Goal: Navigation & Orientation: Find specific page/section

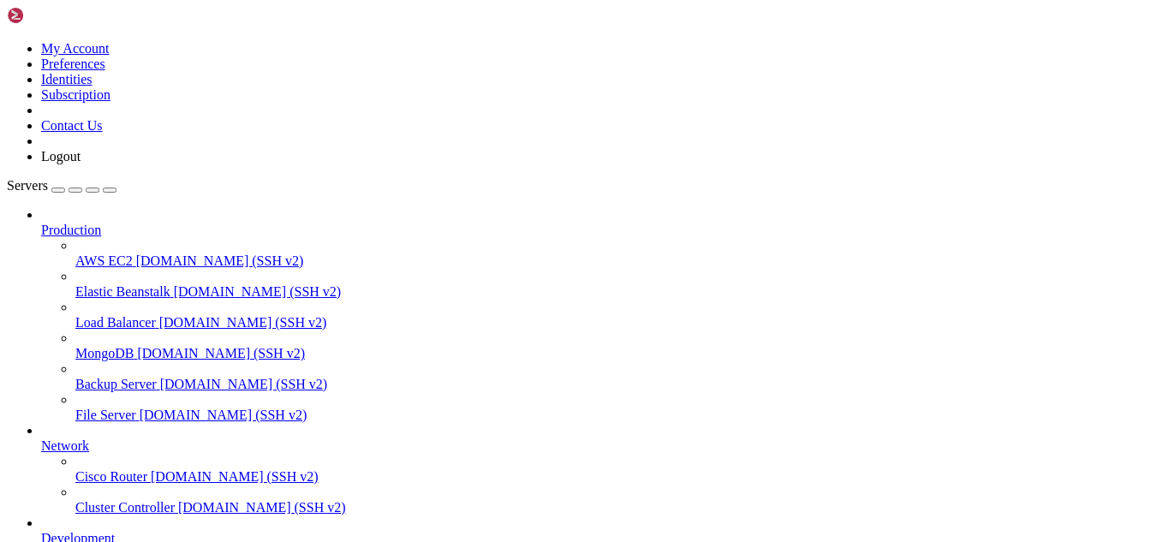
scroll to position [408, 0]
drag, startPoint x: 427, startPoint y: 1429, endPoint x: 360, endPoint y: 1431, distance: 66.8
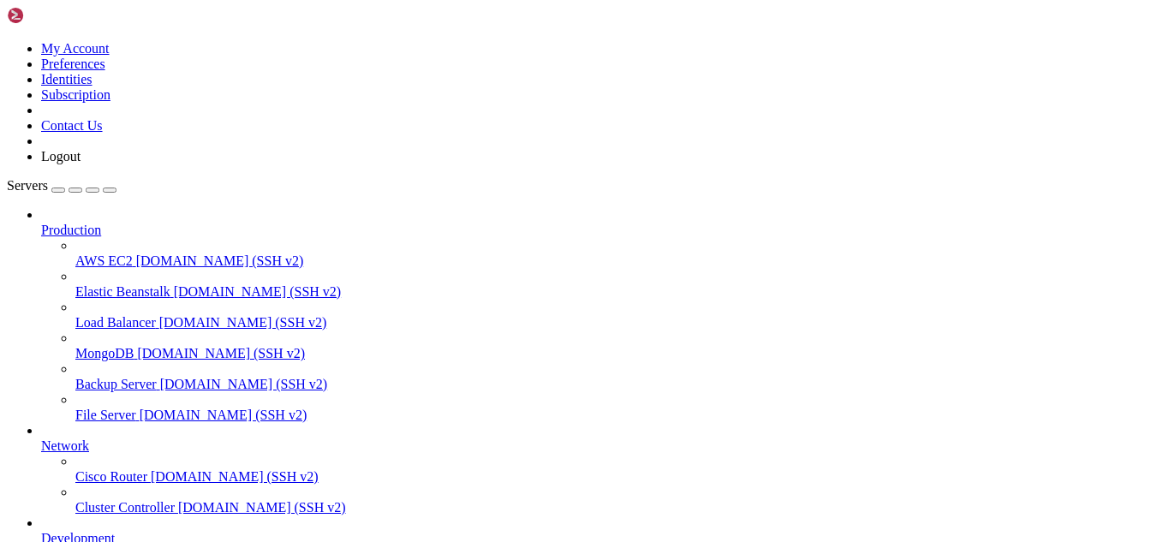
drag, startPoint x: 313, startPoint y: 1438, endPoint x: 288, endPoint y: 1432, distance: 26.2
drag, startPoint x: 510, startPoint y: 1417, endPoint x: 404, endPoint y: 1456, distance: 112.9
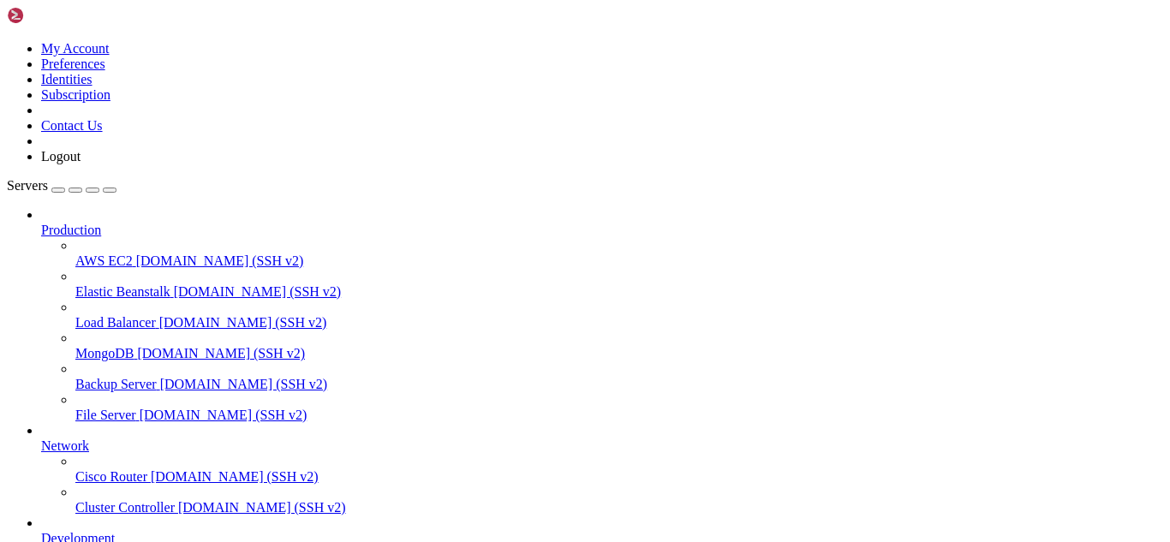
drag, startPoint x: 148, startPoint y: 1409, endPoint x: 15, endPoint y: 1413, distance: 132.8
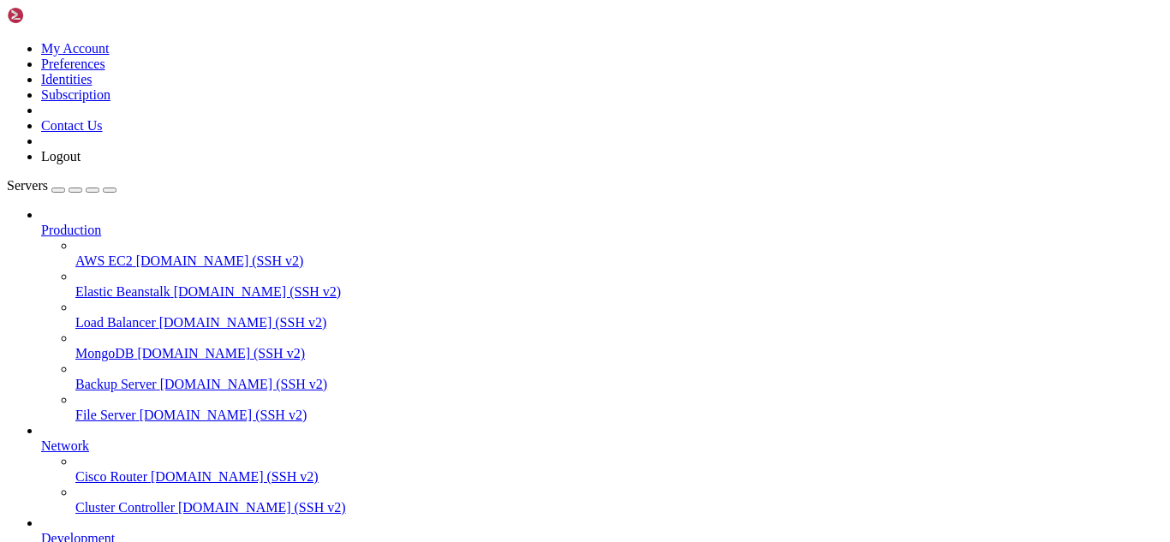
type input "/"
paste input "config/"
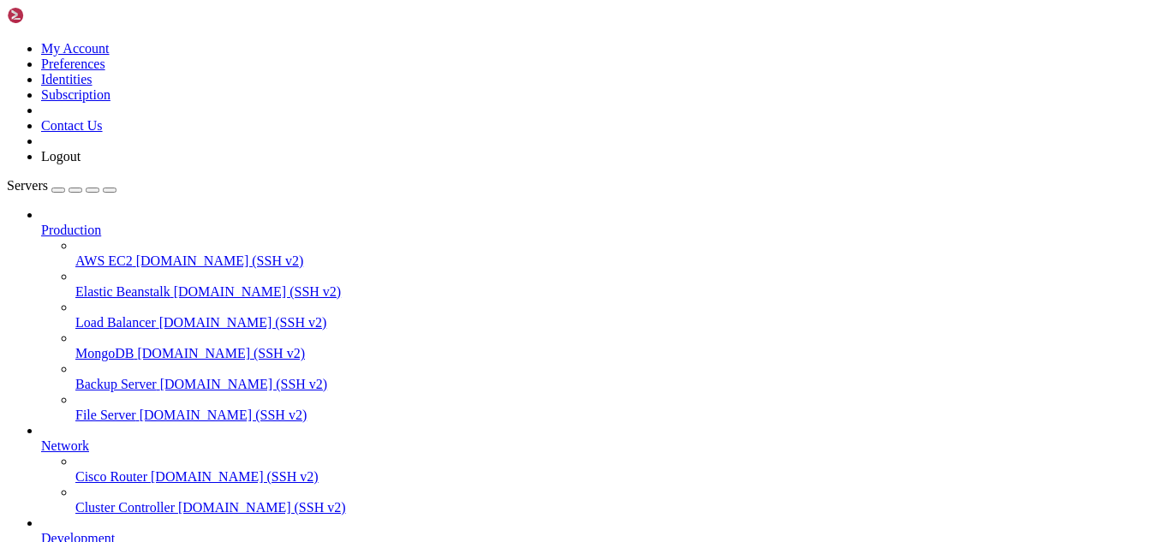
type input "/"
paste input "config/"
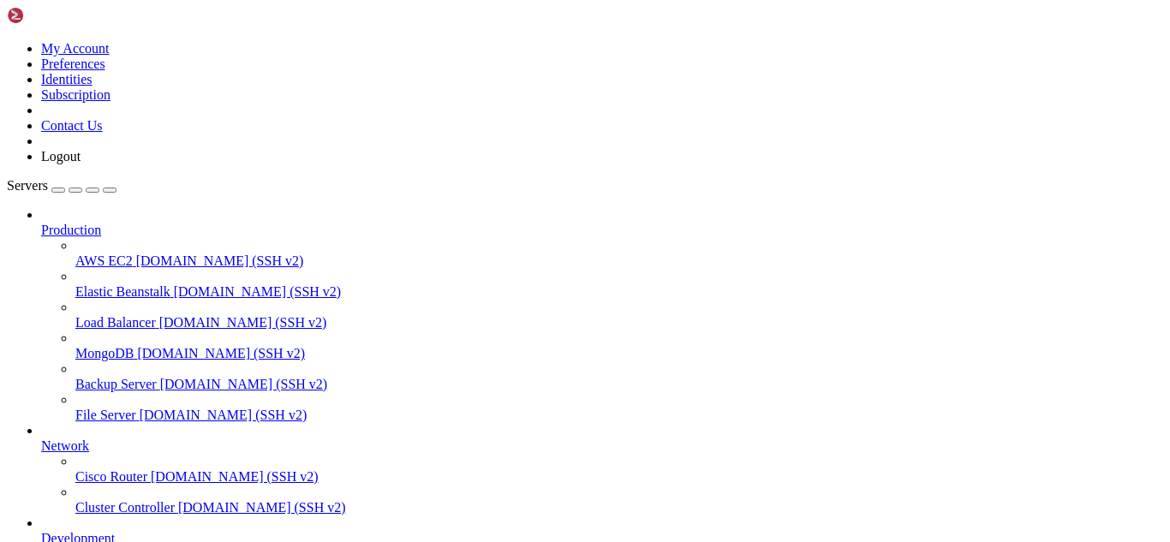
type input "/root"
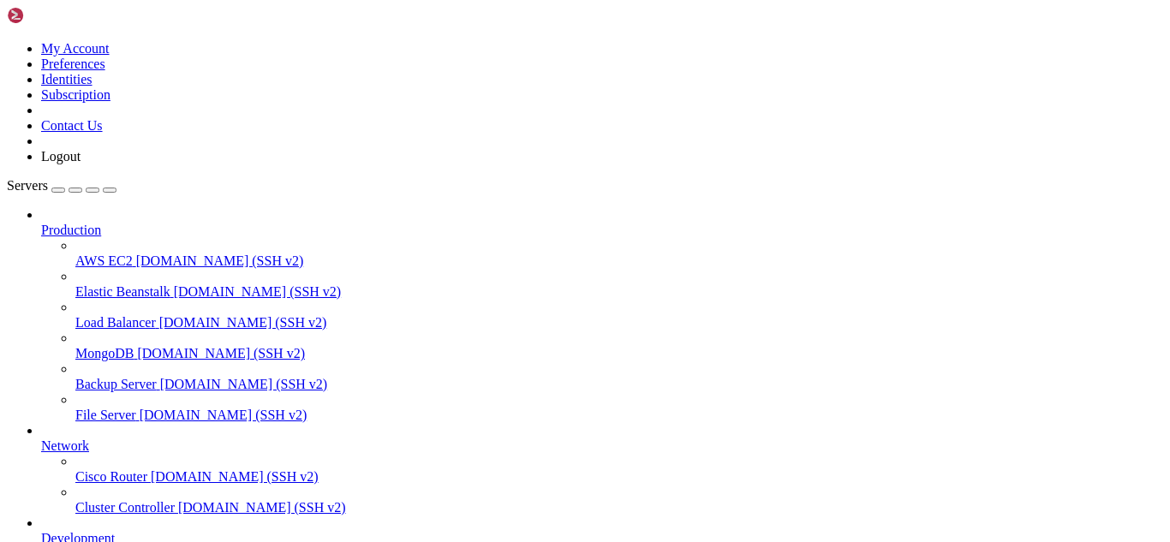
scroll to position [319, 0]
